Goal: Task Accomplishment & Management: Manage account settings

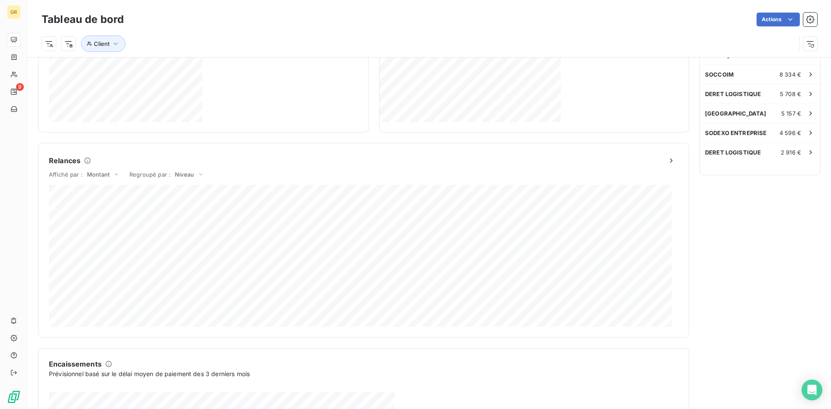
scroll to position [287, 0]
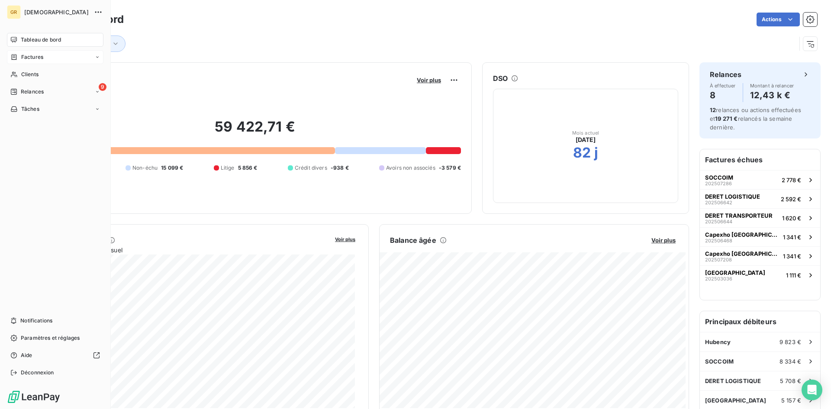
click at [17, 58] on icon at bounding box center [13, 57] width 7 height 7
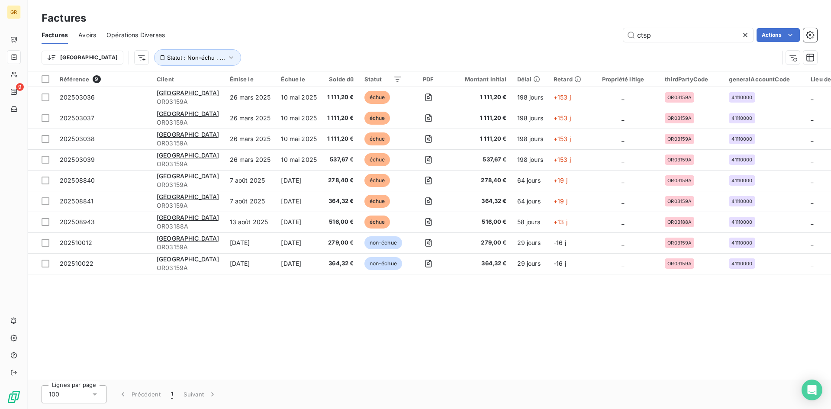
drag, startPoint x: 674, startPoint y: 35, endPoint x: 549, endPoint y: 55, distance: 125.8
click at [557, 31] on div "ctsp Actions" at bounding box center [496, 35] width 642 height 14
type input "*"
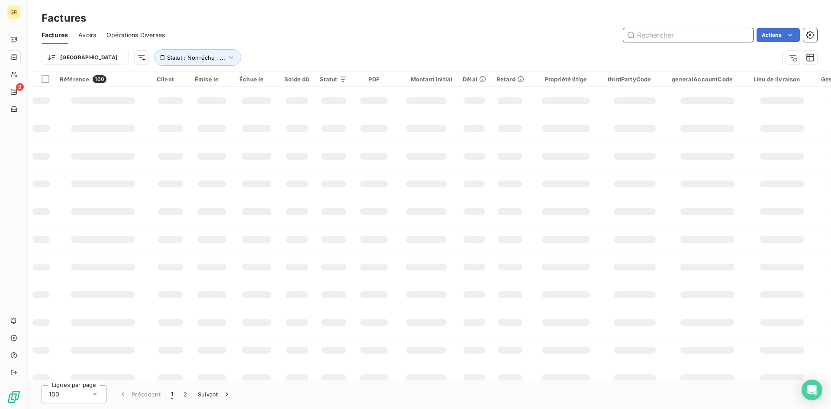
click at [646, 37] on input "text" at bounding box center [688, 35] width 130 height 14
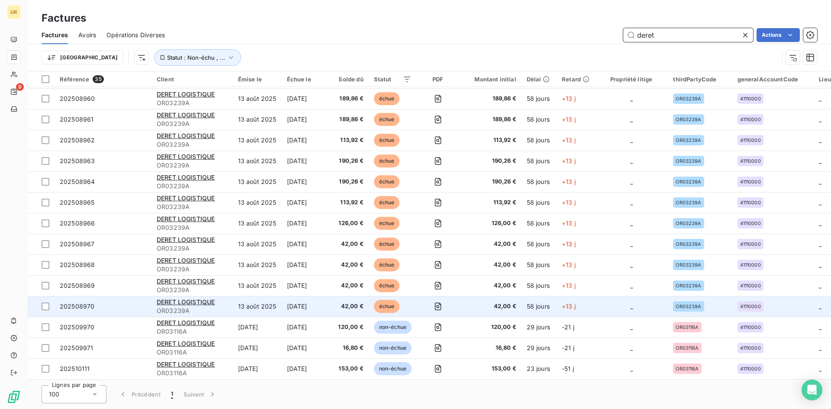
scroll to position [438, 0]
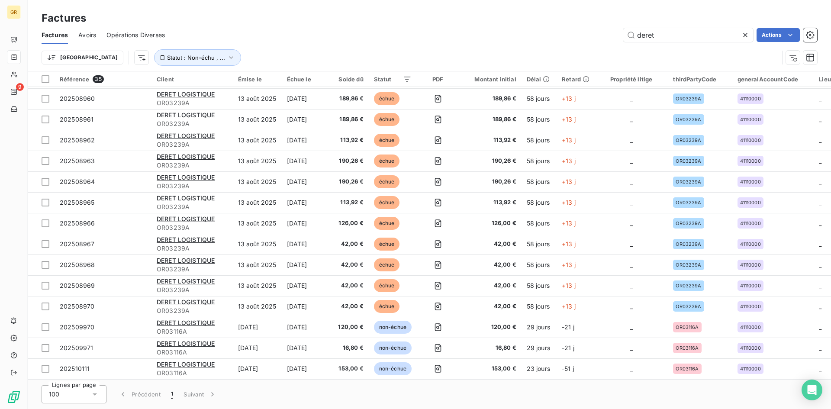
drag, startPoint x: 353, startPoint y: 379, endPoint x: 519, endPoint y: 390, distance: 166.0
click at [519, 390] on div "Lignes par page 100 Précédent 1 Suivant" at bounding box center [429, 393] width 803 height 29
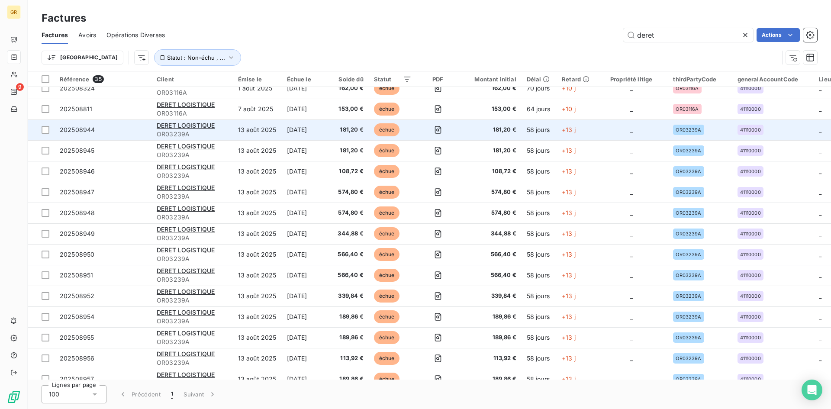
scroll to position [0, 0]
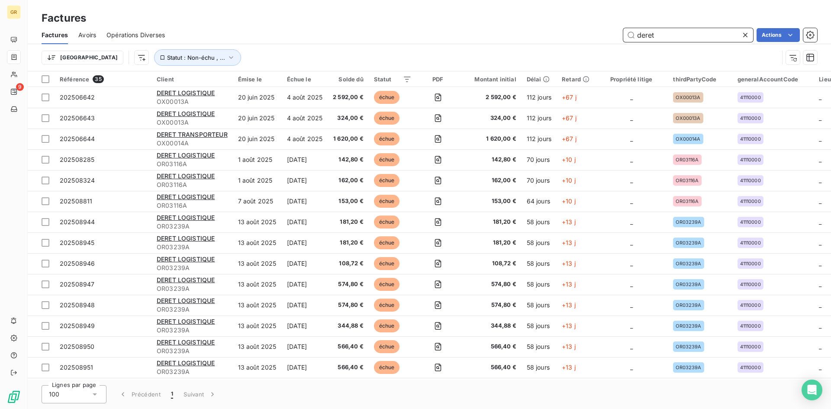
click at [667, 29] on input "deret" at bounding box center [688, 35] width 130 height 14
drag, startPoint x: 674, startPoint y: 36, endPoint x: 535, endPoint y: 19, distance: 140.0
click at [535, 19] on div "Factures Factures Avoirs Opérations Diverses deret Actions Trier Statut : Non-é…" at bounding box center [429, 35] width 803 height 71
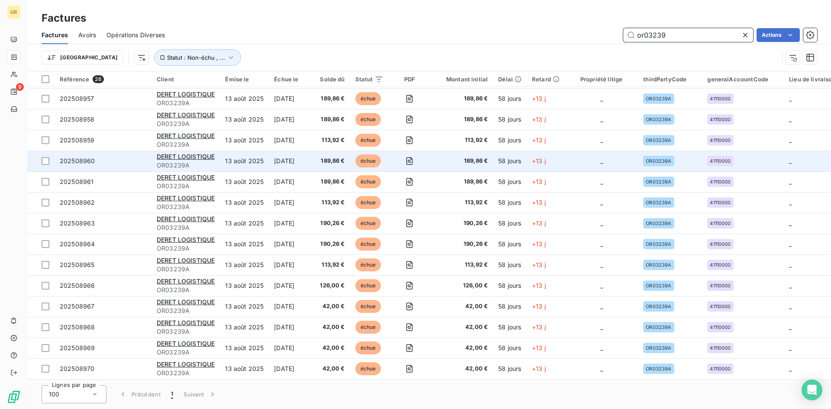
type input "or03239"
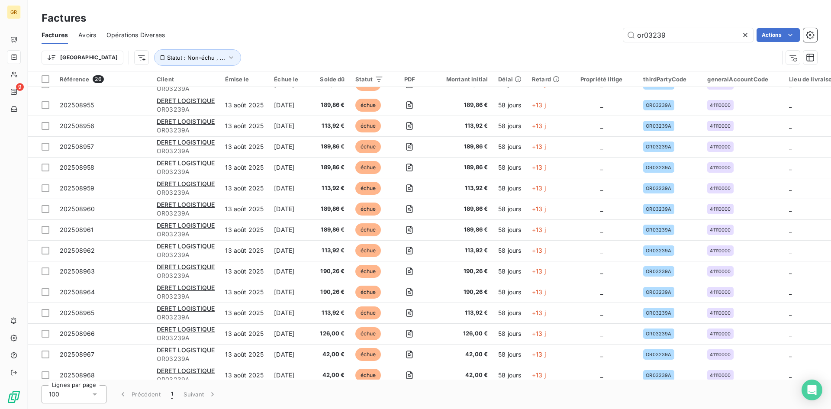
drag, startPoint x: 242, startPoint y: 163, endPoint x: 232, endPoint y: 149, distance: 16.4
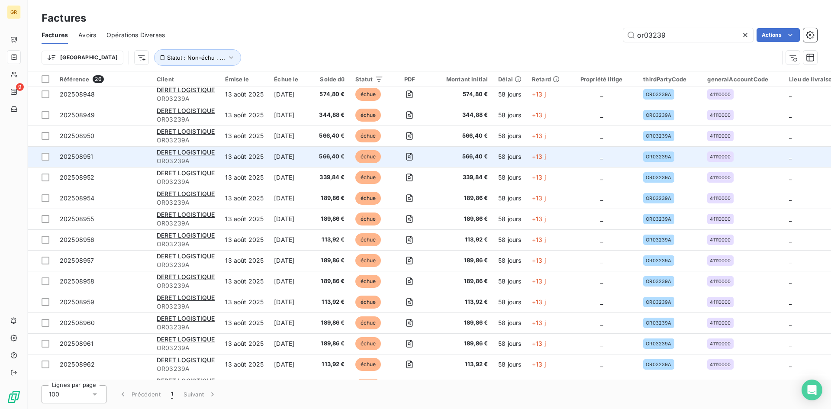
scroll to position [78, 0]
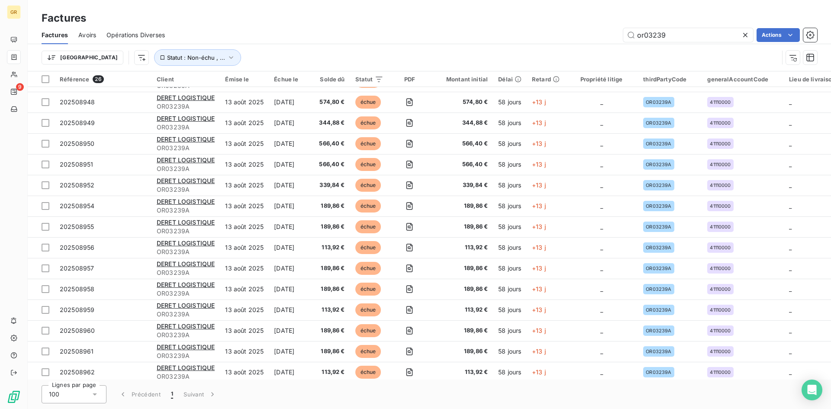
drag, startPoint x: 232, startPoint y: 149, endPoint x: 368, endPoint y: 57, distance: 164.4
click at [368, 57] on div "Trier Statut : Non-échu , ..." at bounding box center [410, 57] width 737 height 16
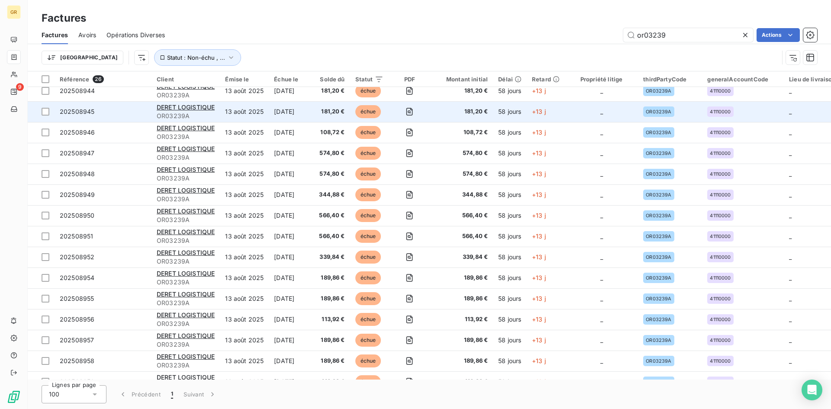
scroll to position [0, 0]
